Goal: Task Accomplishment & Management: Complete application form

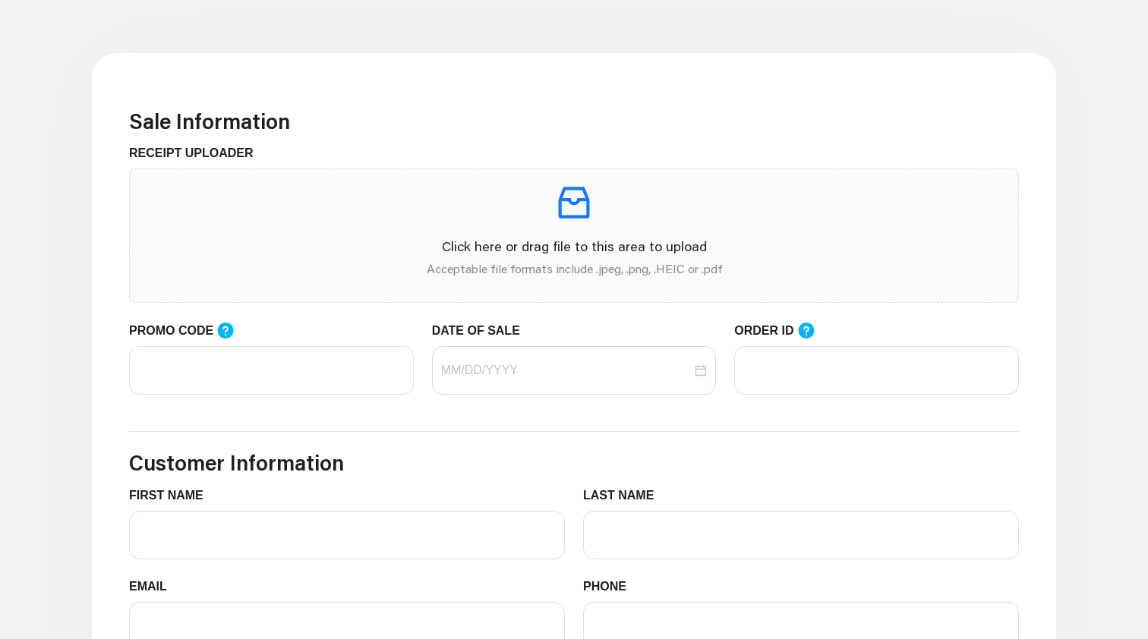
scroll to position [419, 0]
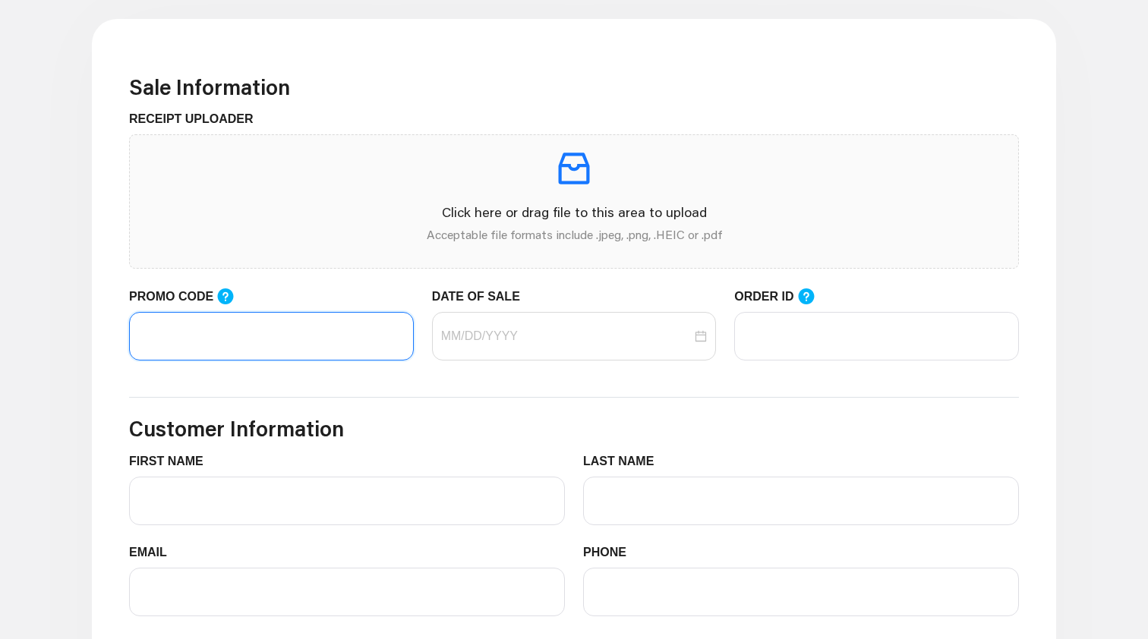
click at [319, 328] on input "PROMO CODE" at bounding box center [271, 336] width 285 height 49
paste input "LIFEMART20"
click at [539, 326] on div at bounding box center [574, 336] width 285 height 49
type input "LIFEMART20"
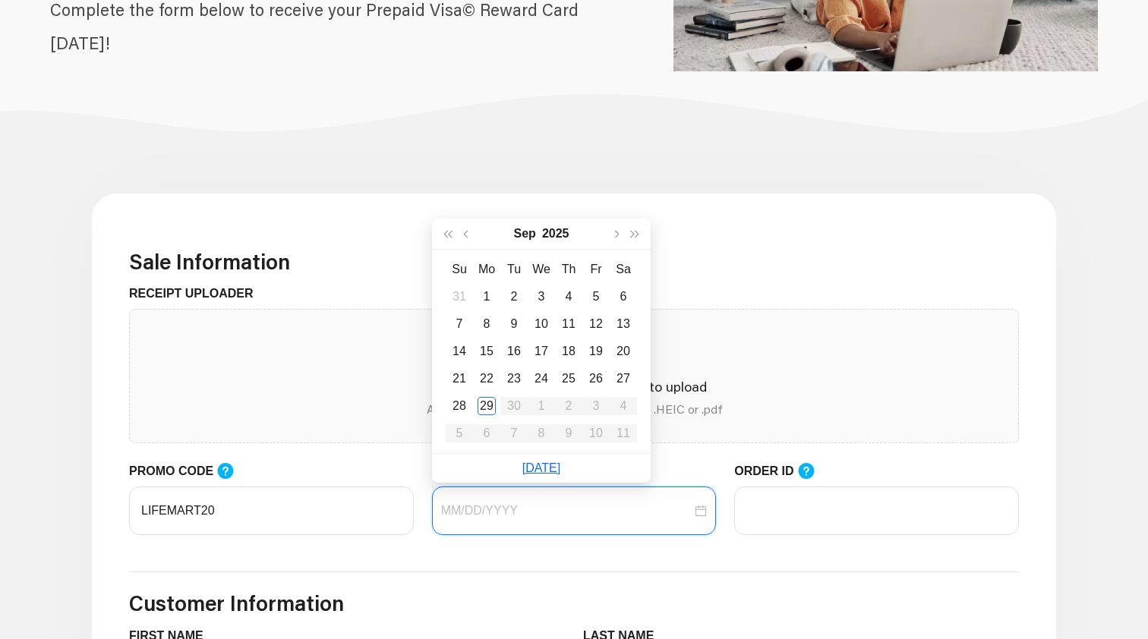
scroll to position [317, 0]
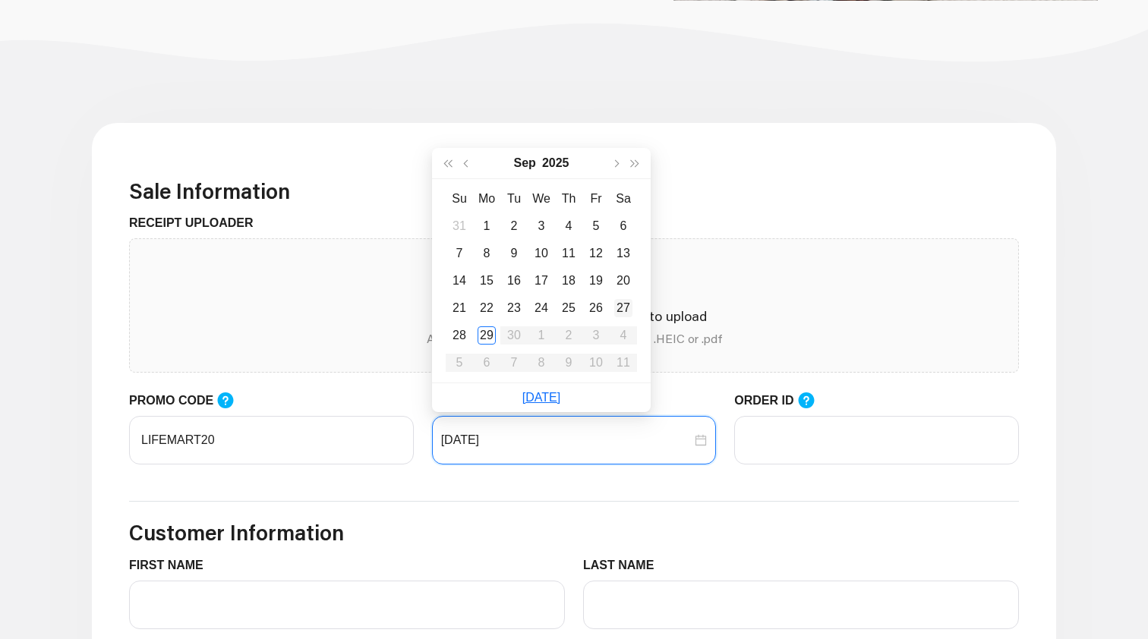
type input "[DATE]"
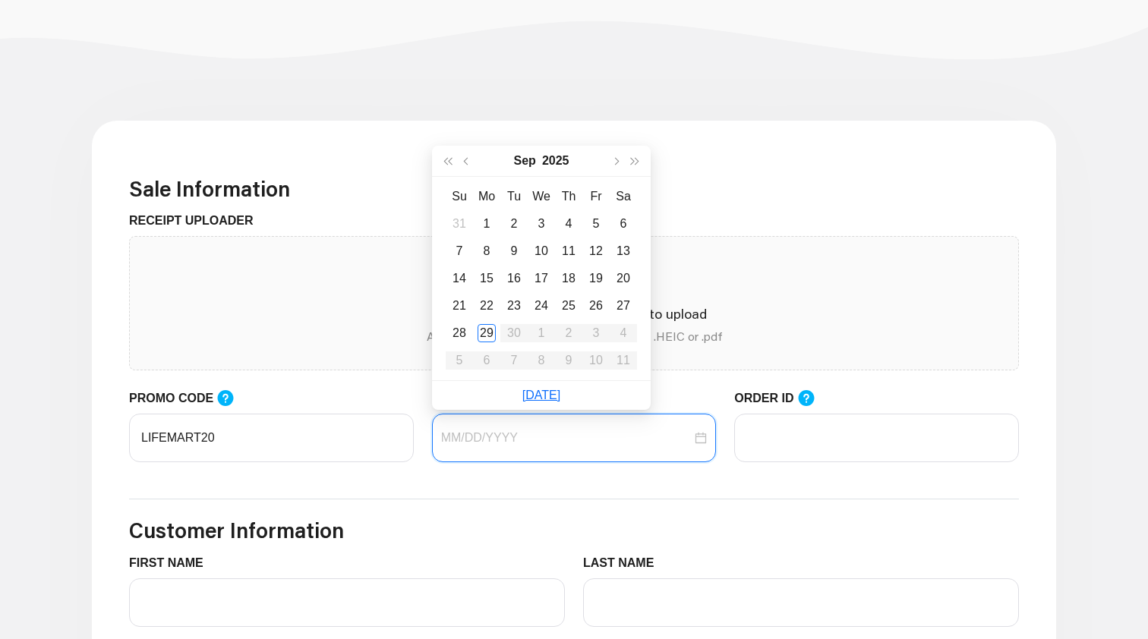
click at [639, 436] on input "DATE OF SALE" at bounding box center [566, 438] width 251 height 18
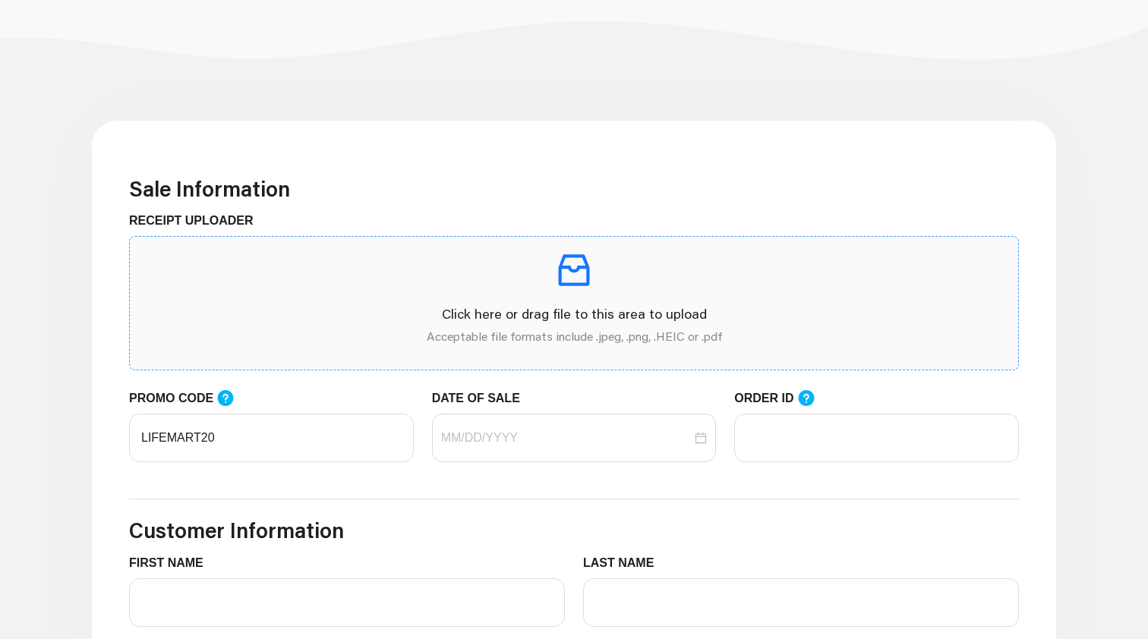
click at [749, 301] on div "Click here or drag file to this area to upload Acceptable file formats include …" at bounding box center [574, 303] width 864 height 109
click at [694, 437] on div at bounding box center [574, 438] width 266 height 18
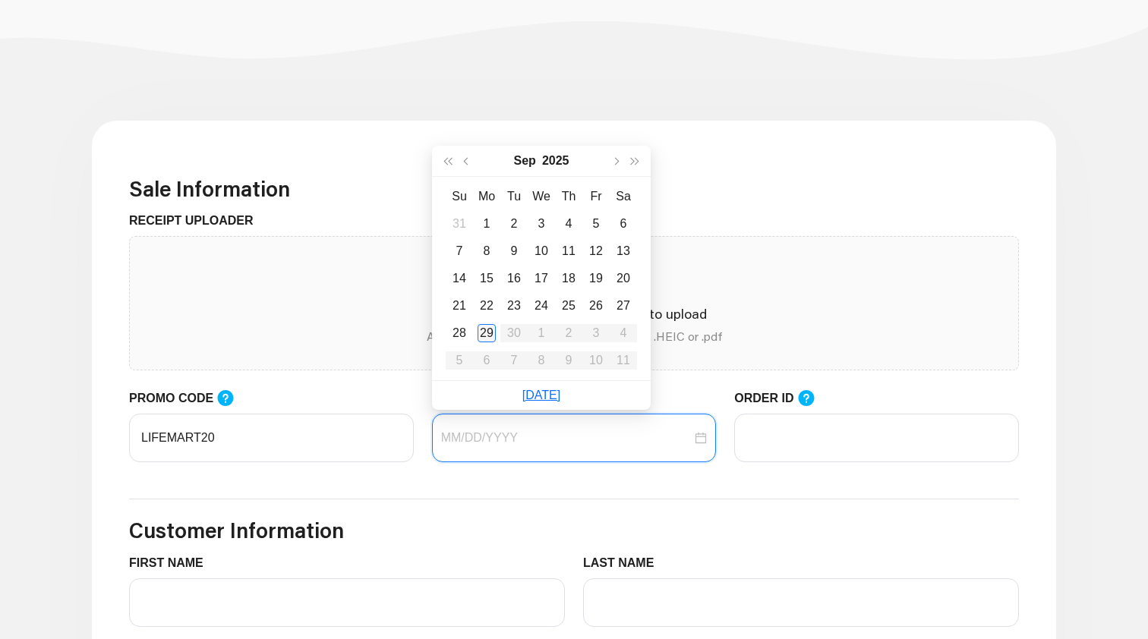
type input "[DATE]"
click at [485, 328] on div "29" at bounding box center [486, 333] width 18 height 18
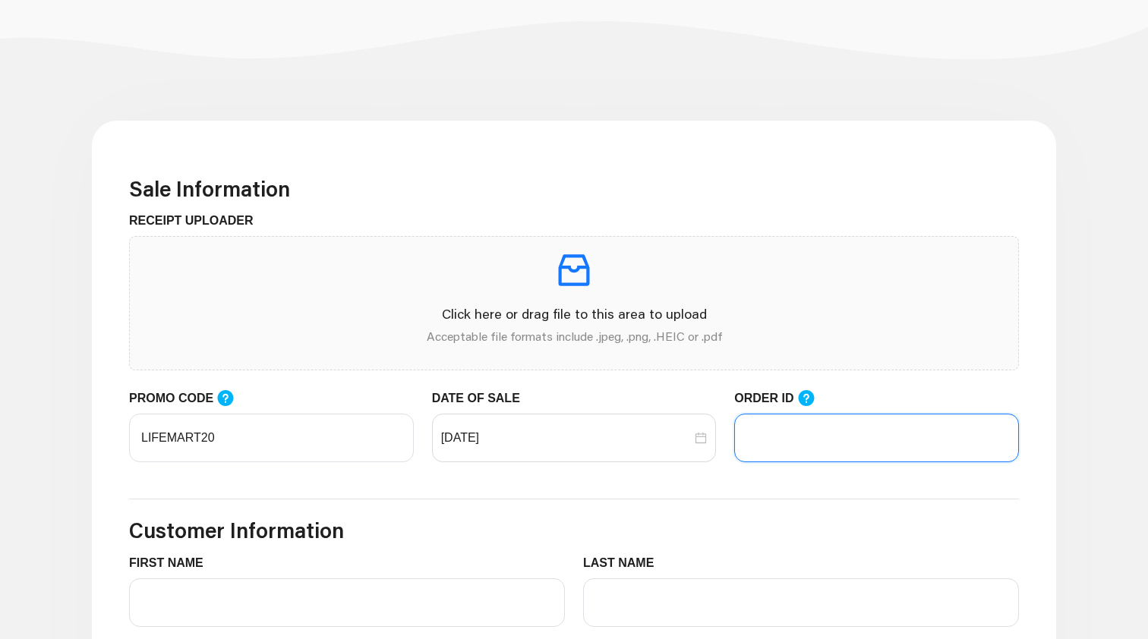
click at [790, 439] on input "ORDER ID" at bounding box center [876, 438] width 285 height 49
paste input "103047033"
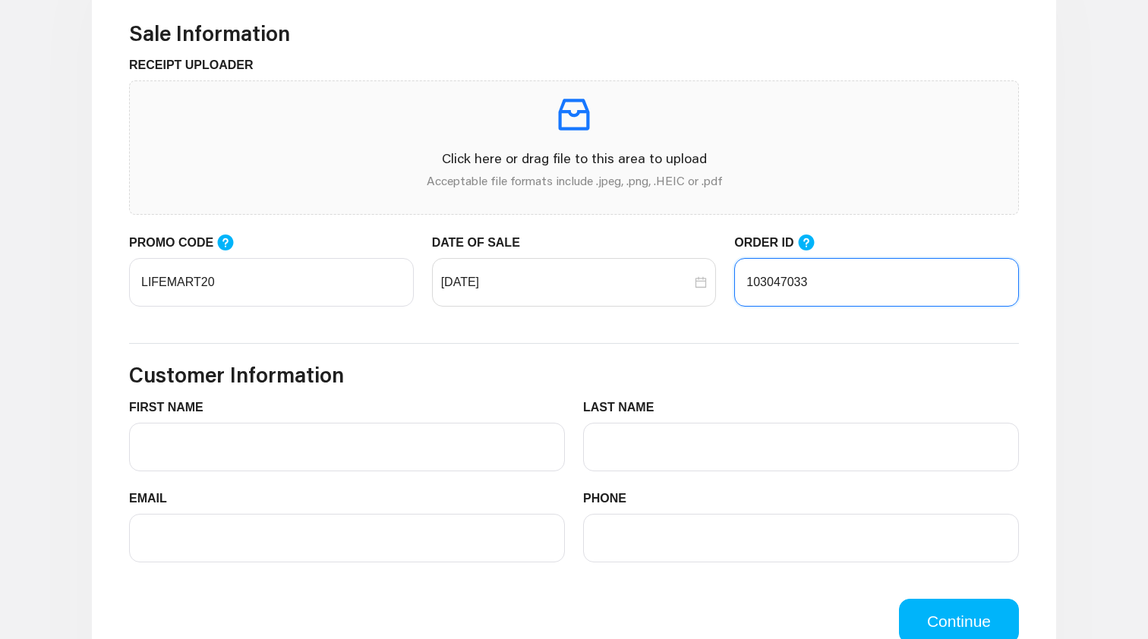
scroll to position [550, 0]
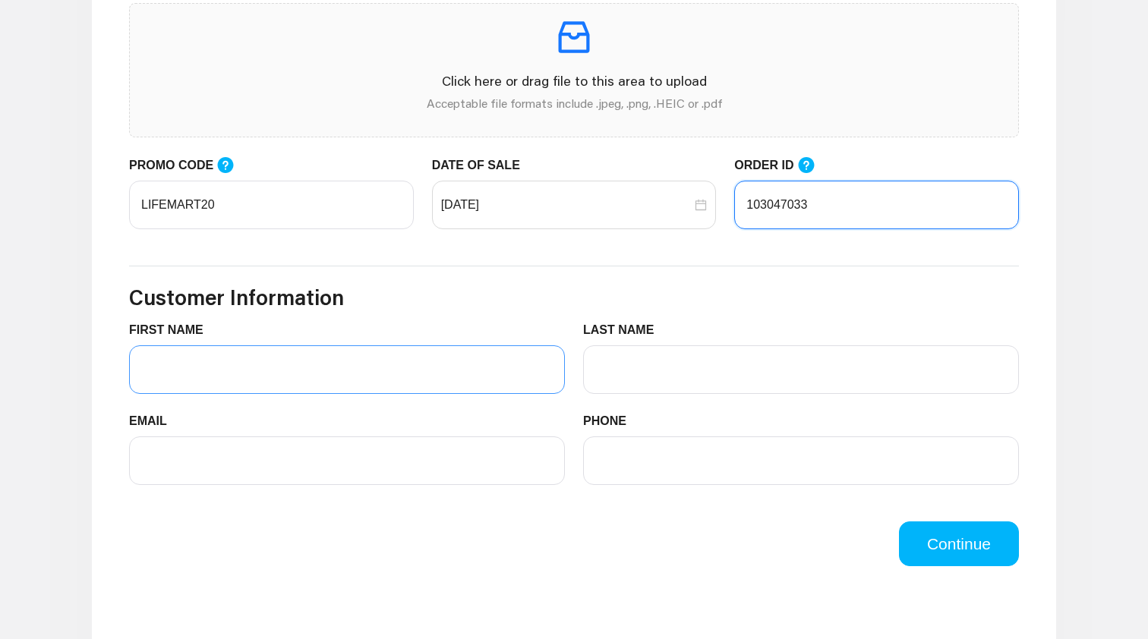
type input "103047033"
type input "Ankit"
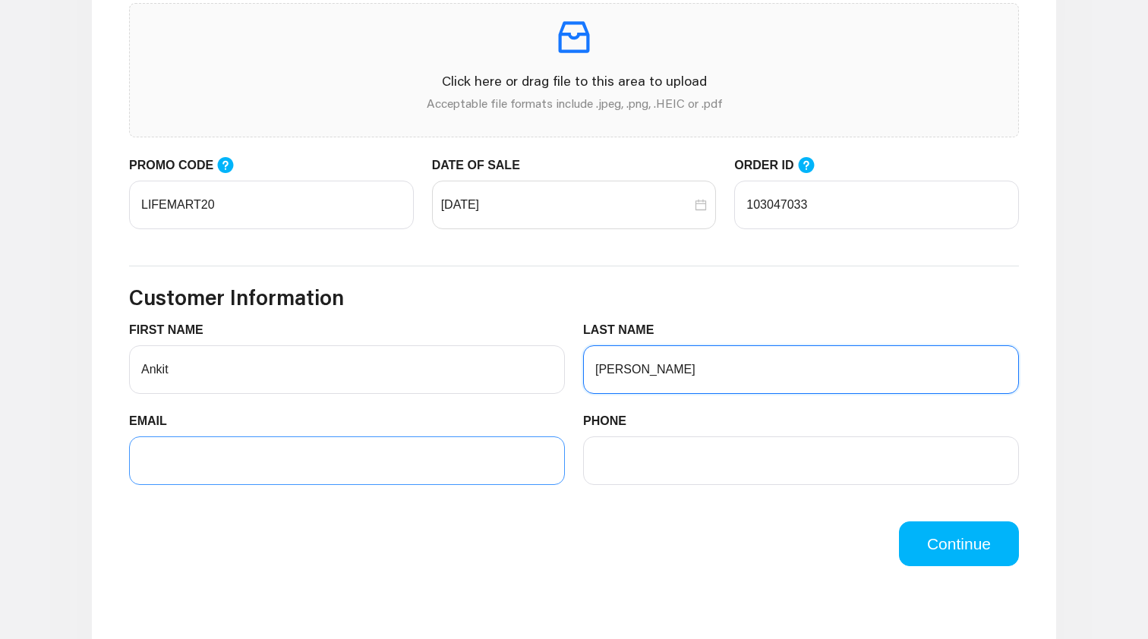
type input "[PERSON_NAME]"
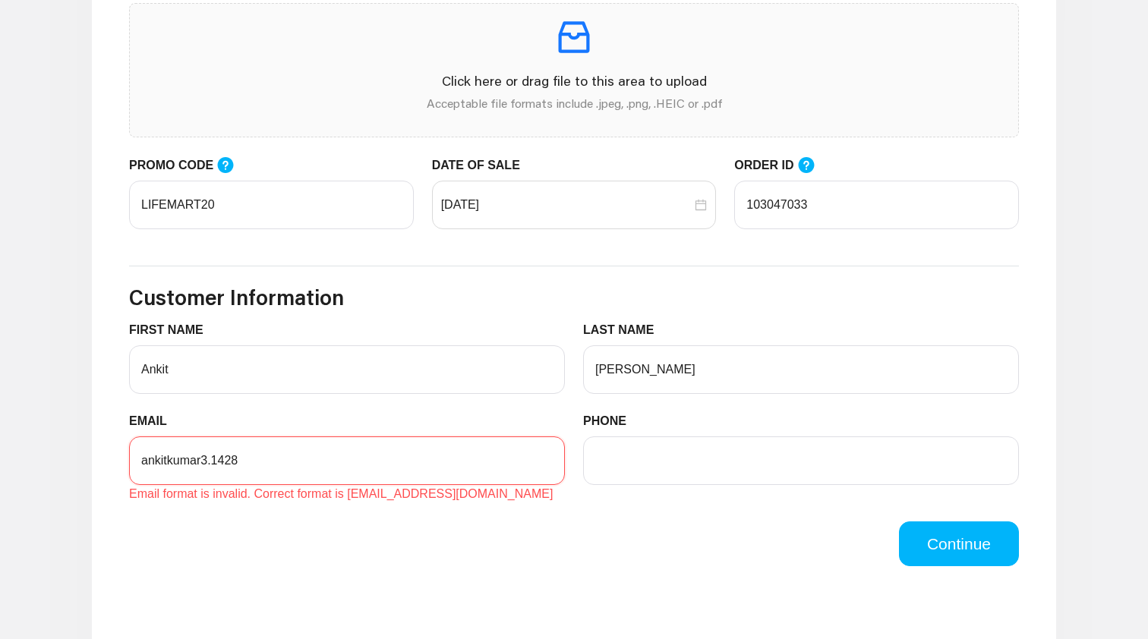
type input "ankitkumar3.1428@"
paste input "[EMAIL_ADDRESS][DOMAIN_NAME]"
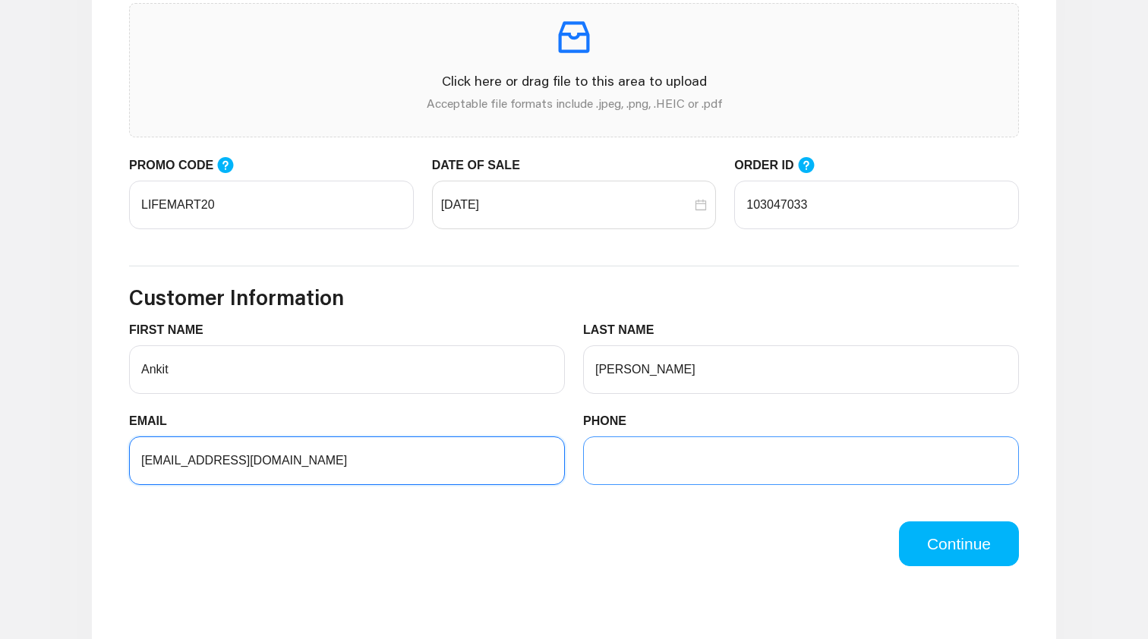
type input "[EMAIL_ADDRESS][DOMAIN_NAME]"
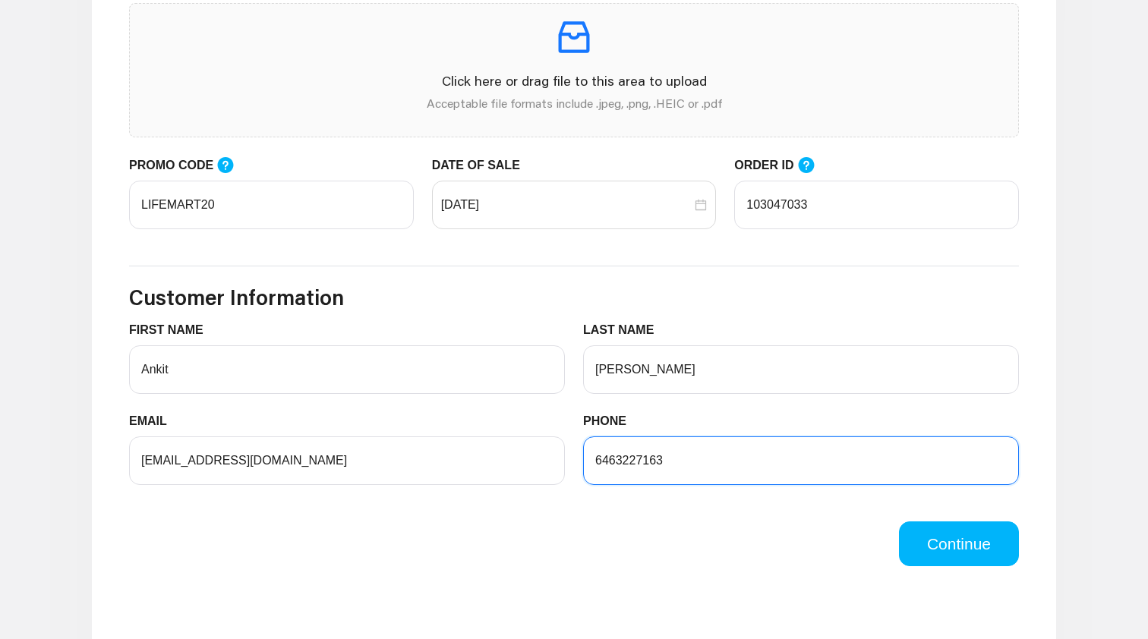
scroll to position [389, 0]
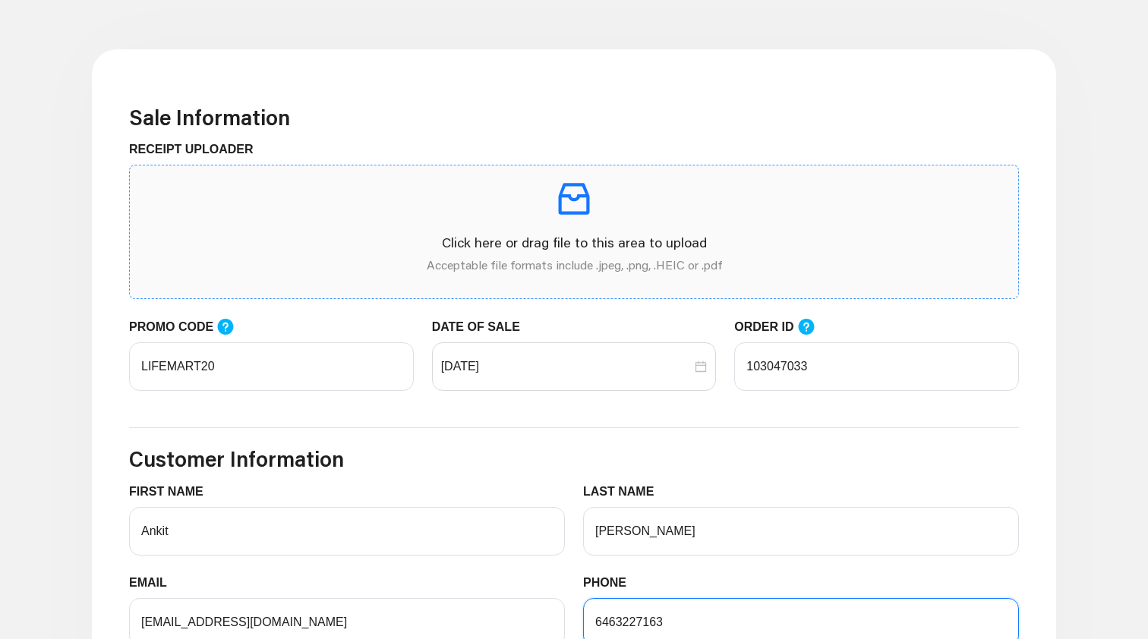
type input "6463227163"
click at [617, 238] on p "Click here or drag file to this area to upload" at bounding box center [574, 242] width 864 height 20
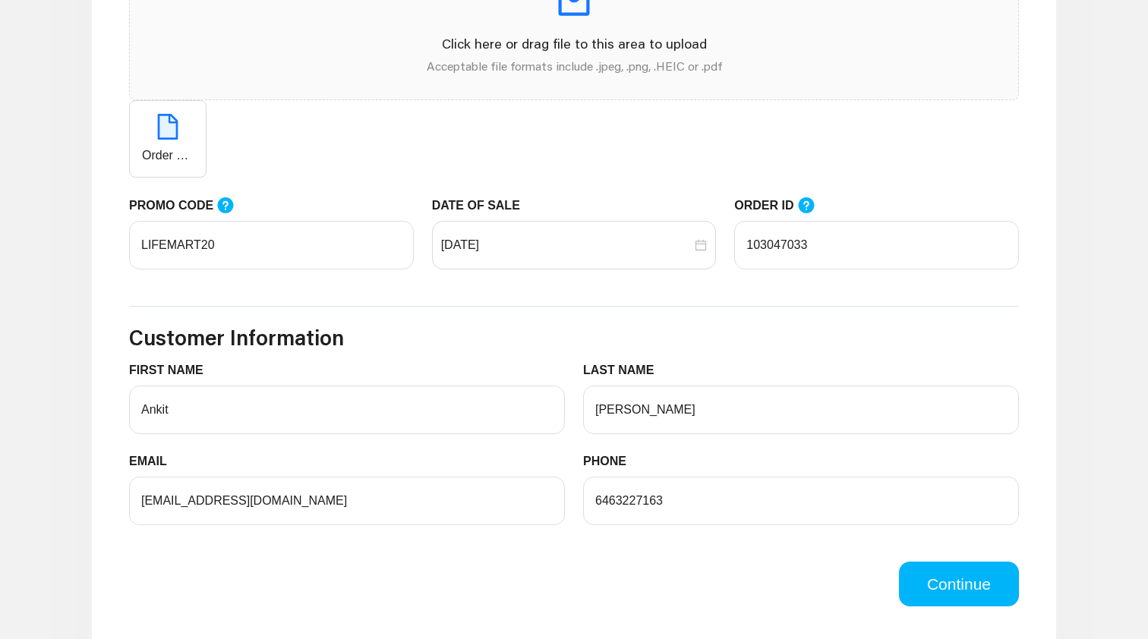
scroll to position [757, 0]
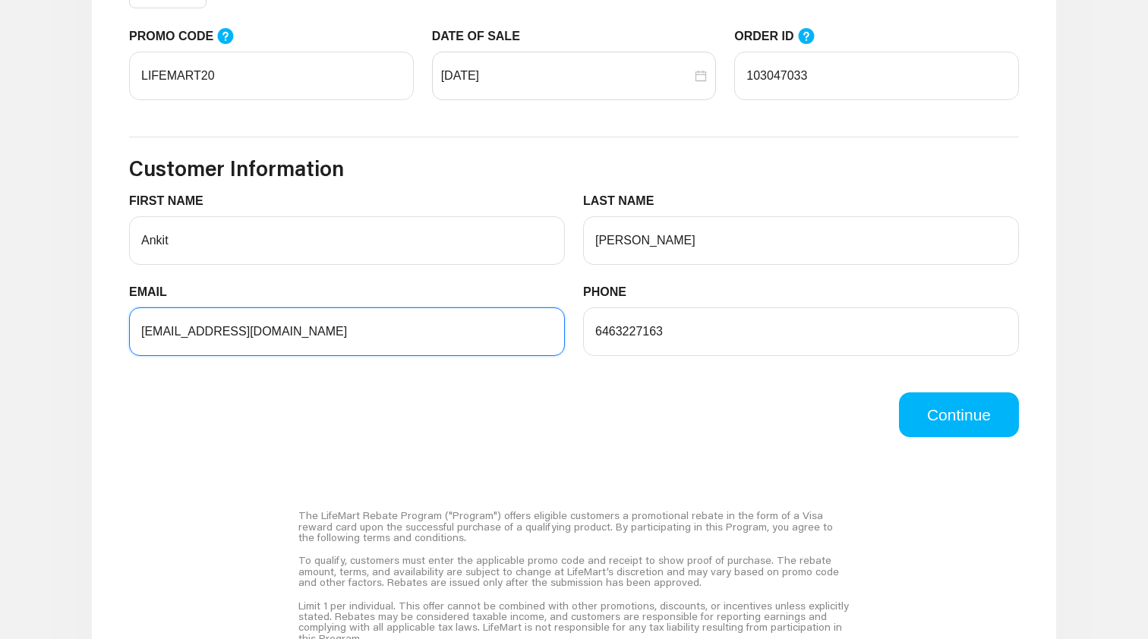
click at [429, 329] on input "[EMAIL_ADDRESS][DOMAIN_NAME]" at bounding box center [347, 331] width 436 height 49
type input "[EMAIL_ADDRESS][DOMAIN_NAME]"
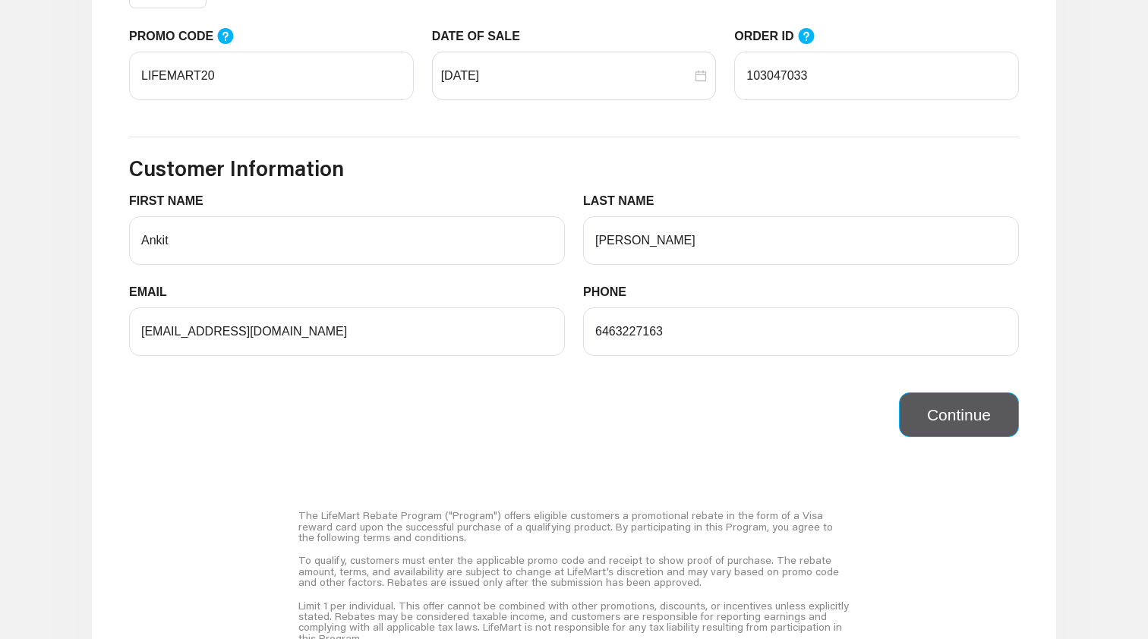
click at [977, 431] on button "Continue" at bounding box center [959, 415] width 120 height 46
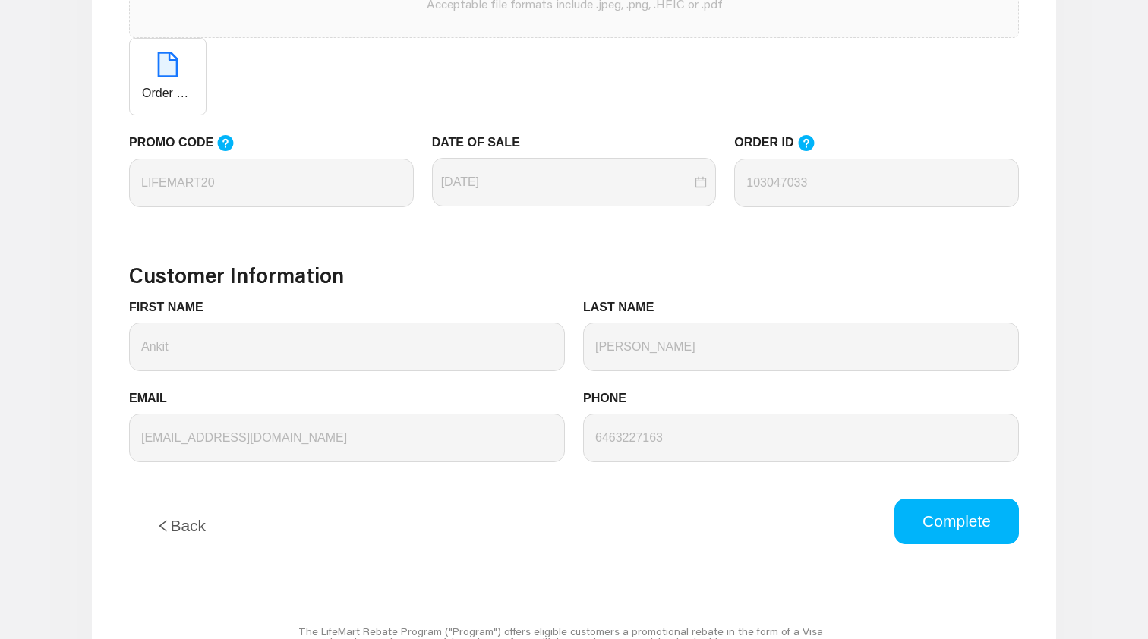
scroll to position [703, 0]
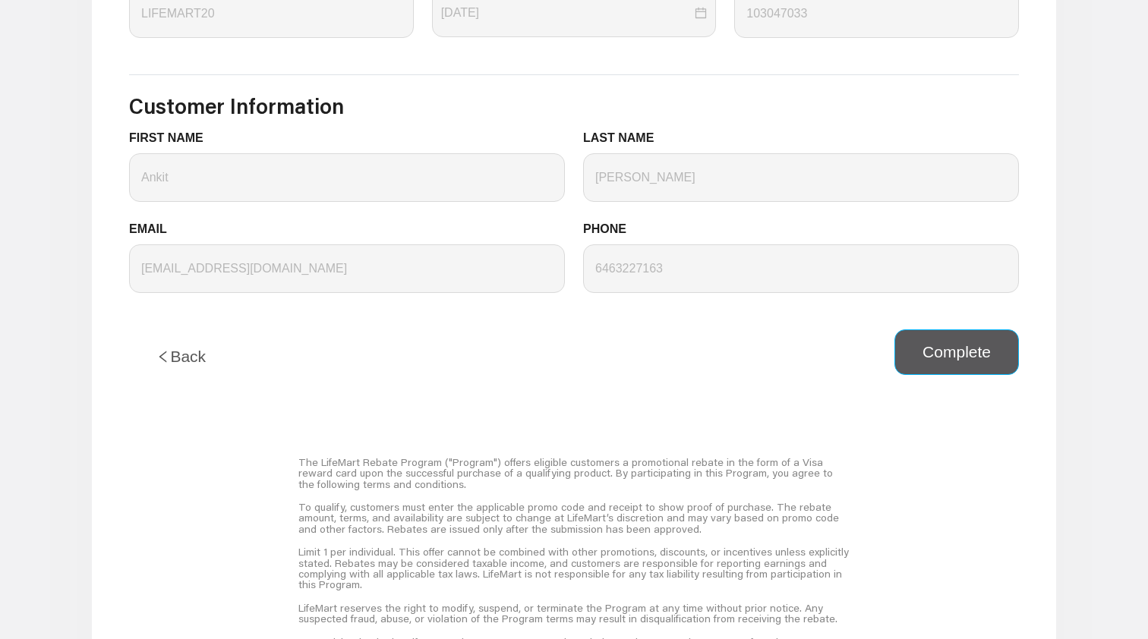
click at [976, 356] on button "Complete" at bounding box center [956, 352] width 124 height 46
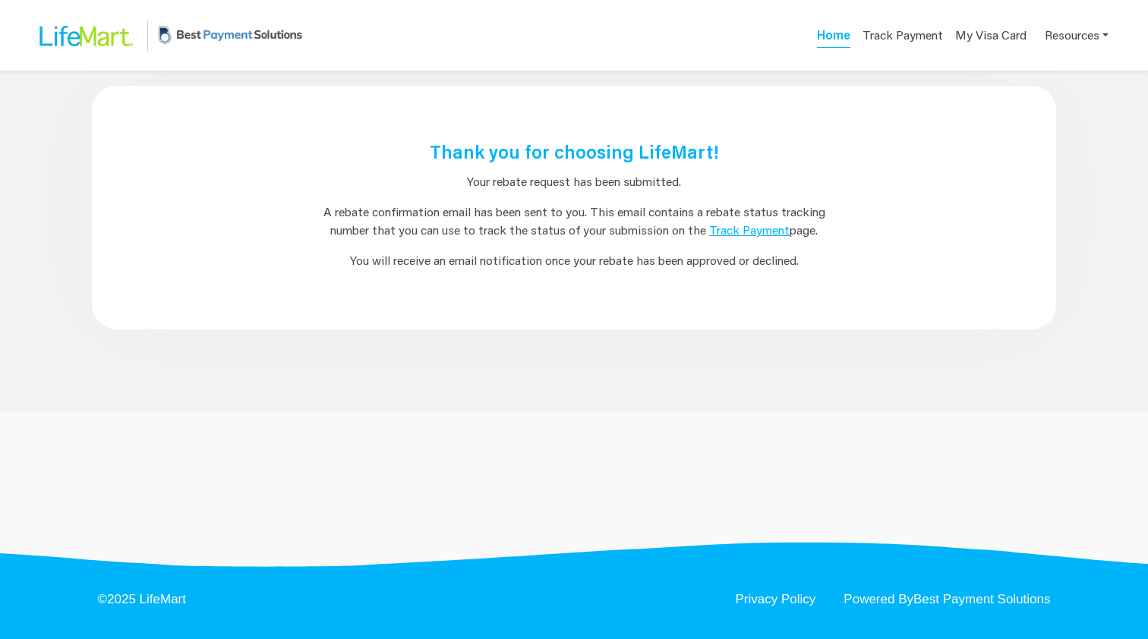
scroll to position [0, 0]
click at [752, 226] on link "Track Payment" at bounding box center [749, 230] width 80 height 16
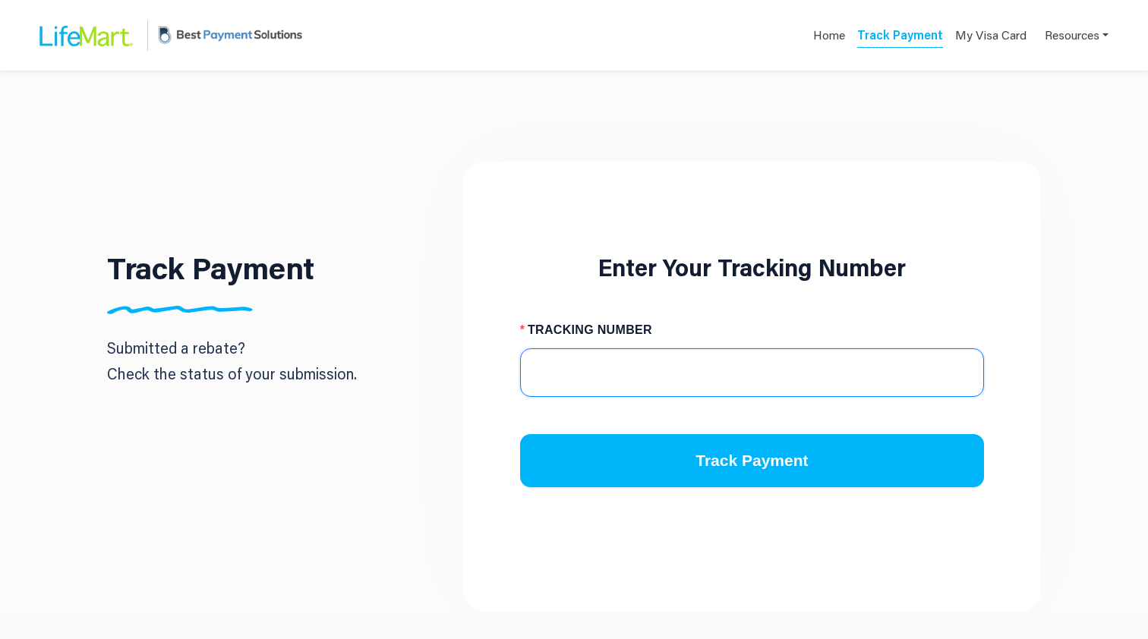
click at [641, 375] on input "TRACKING NUMBER" at bounding box center [752, 372] width 464 height 49
paste input "1584234483"
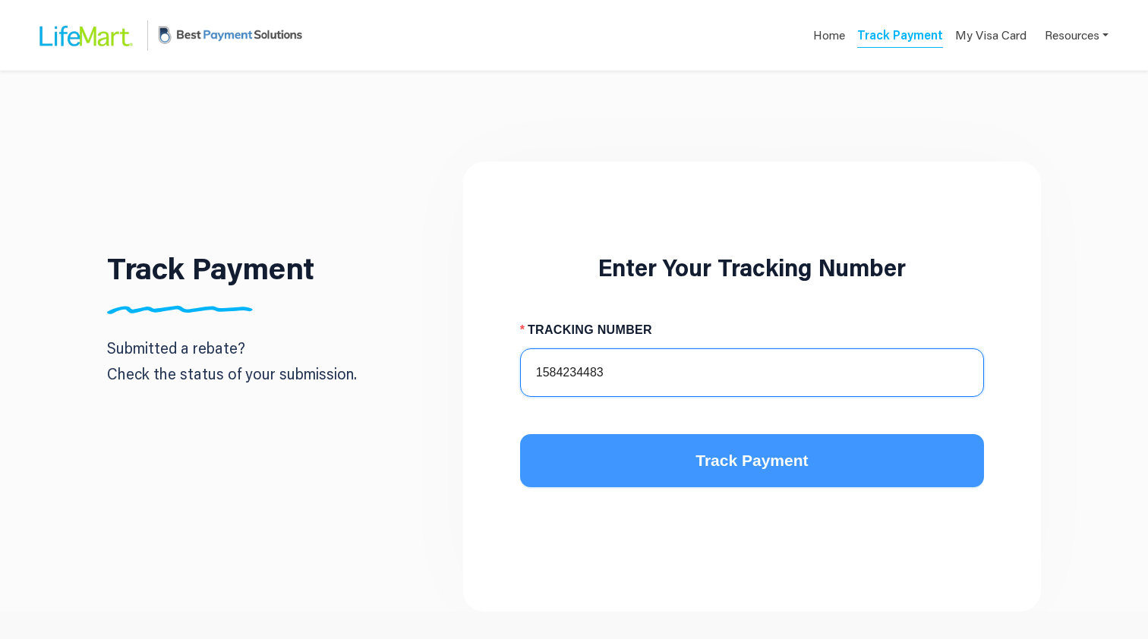
type input "1584234483"
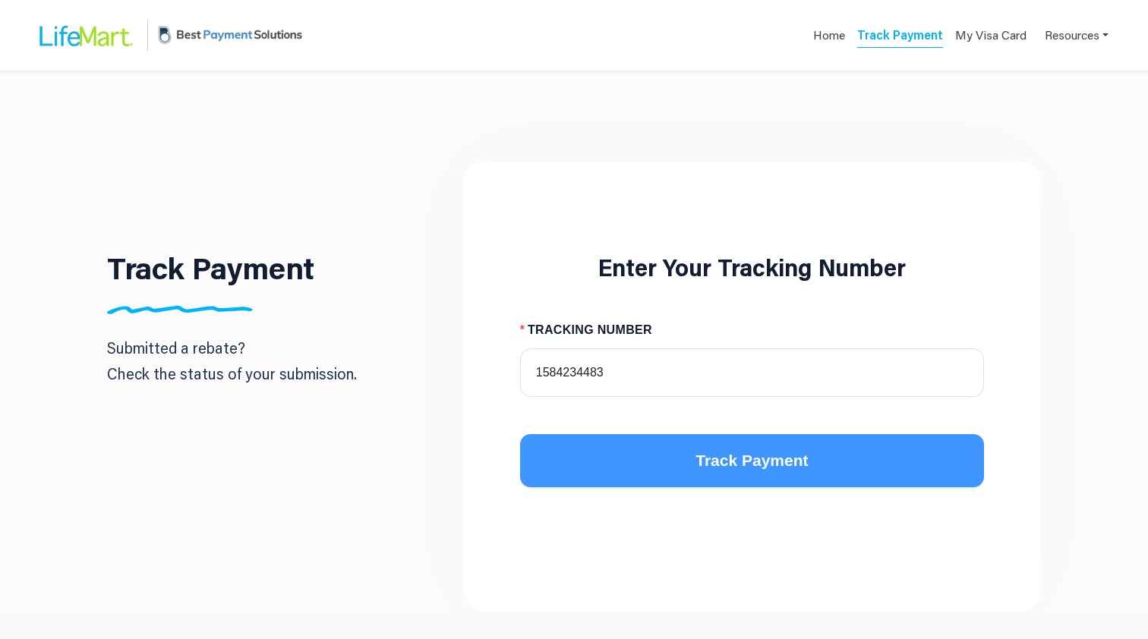
click at [660, 460] on button "Track Payment" at bounding box center [752, 460] width 464 height 53
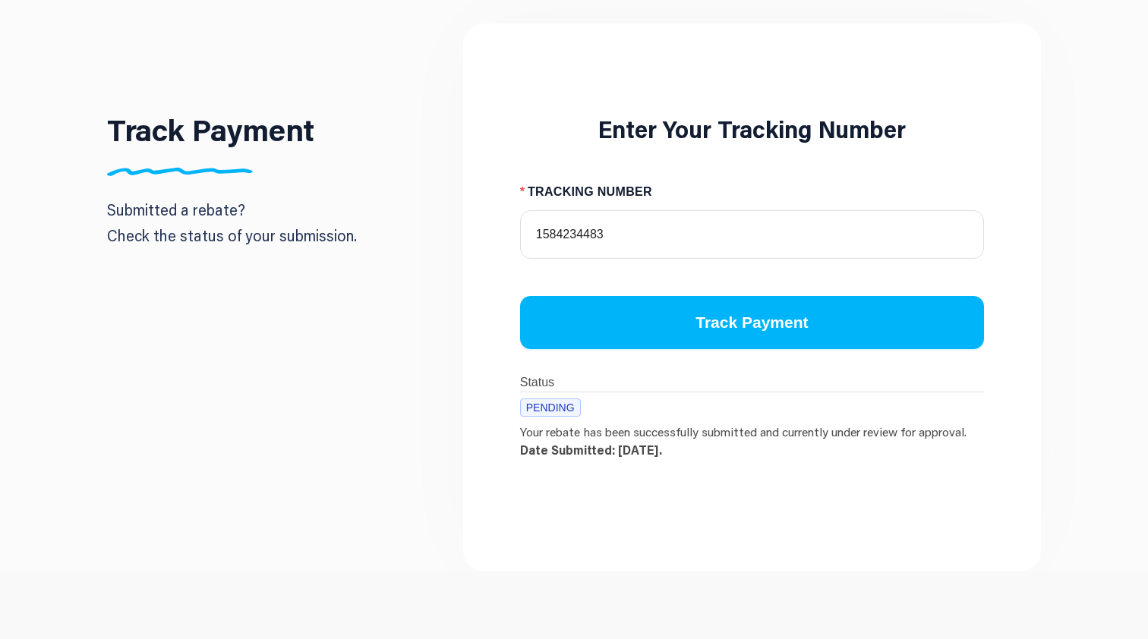
scroll to position [184, 0]
